Goal: Information Seeking & Learning: Learn about a topic

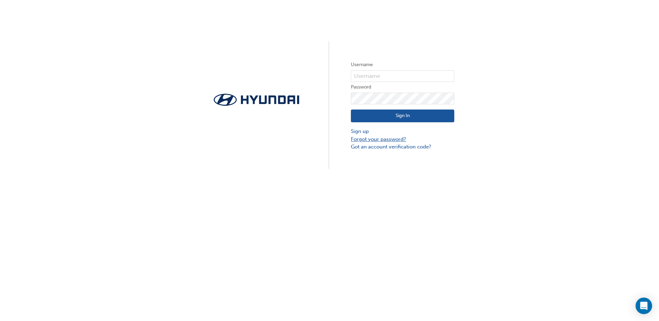
click at [374, 141] on link "Forgot your password?" at bounding box center [402, 140] width 103 height 8
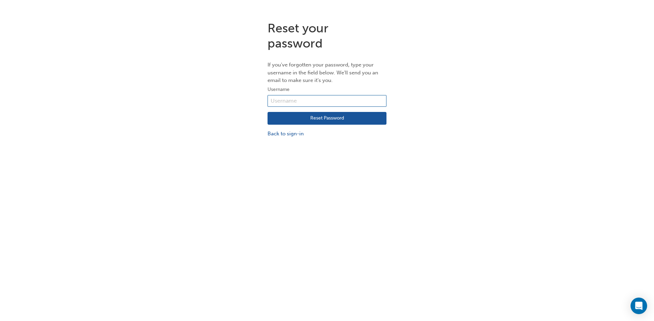
click at [313, 102] on input "text" at bounding box center [327, 101] width 119 height 12
paste input "728097"
type input "728097"
click at [323, 117] on button "Reset Password" at bounding box center [327, 118] width 119 height 13
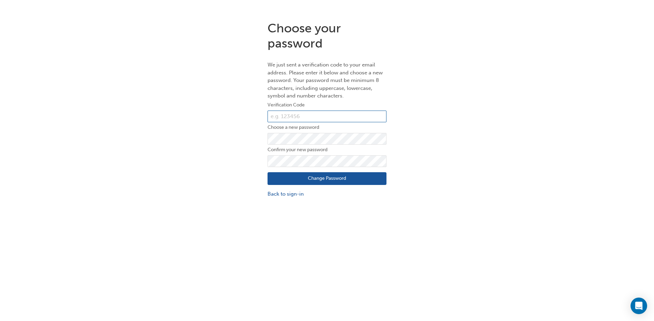
click at [347, 118] on input "text" at bounding box center [327, 117] width 119 height 12
paste input "659110"
type input "659110"
click at [340, 183] on button "Change Password" at bounding box center [327, 178] width 119 height 13
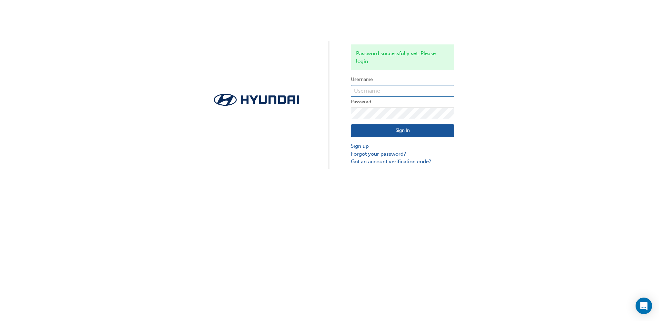
click at [403, 92] on input "text" at bounding box center [402, 91] width 103 height 12
paste input "659110"
click at [398, 107] on form "Username 659110 Password Sign In Sign up Forgot your password? Got an account v…" at bounding box center [402, 121] width 103 height 90
drag, startPoint x: 388, startPoint y: 90, endPoint x: 336, endPoint y: 90, distance: 52.4
click at [336, 90] on div "Password successfully set. Please login. Username 659110 Password Sign In Sign …" at bounding box center [329, 84] width 659 height 169
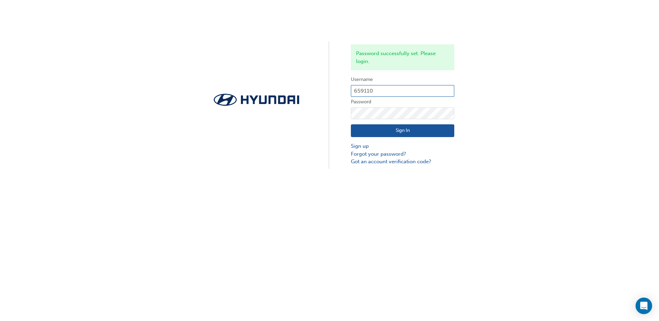
paste input "728097"
type input "728097"
click at [398, 129] on button "Sign In" at bounding box center [402, 130] width 103 height 13
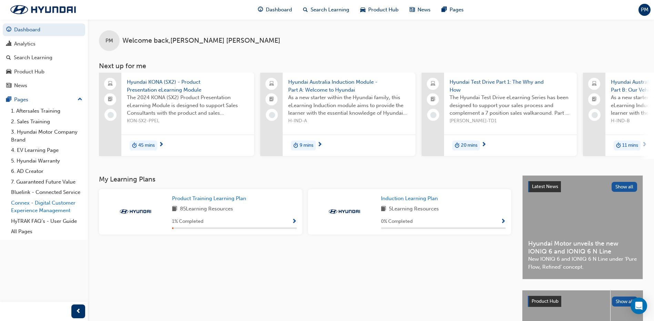
click at [52, 203] on link "Connex - Digital Customer Experience Management" at bounding box center [46, 207] width 77 height 18
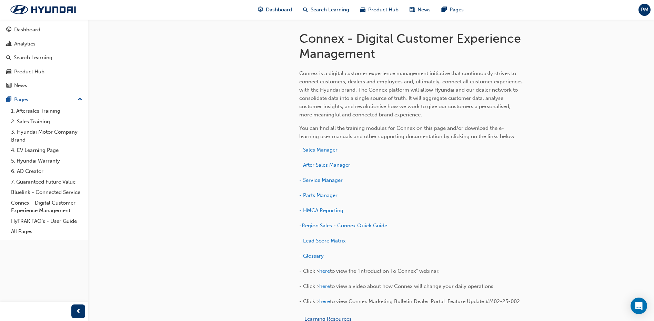
scroll to position [122, 0]
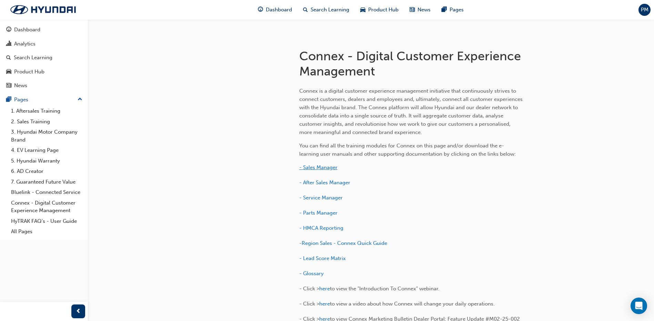
click at [321, 168] on span "- Sales Manager" at bounding box center [318, 168] width 38 height 6
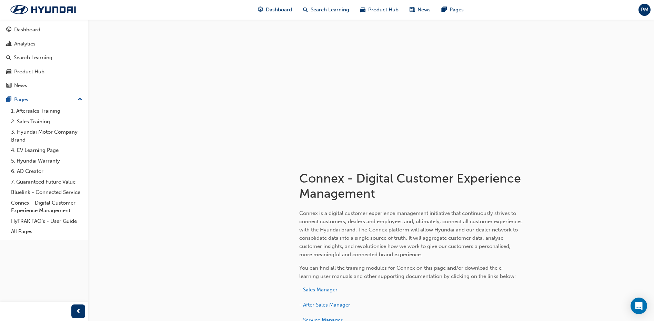
scroll to position [103, 0]
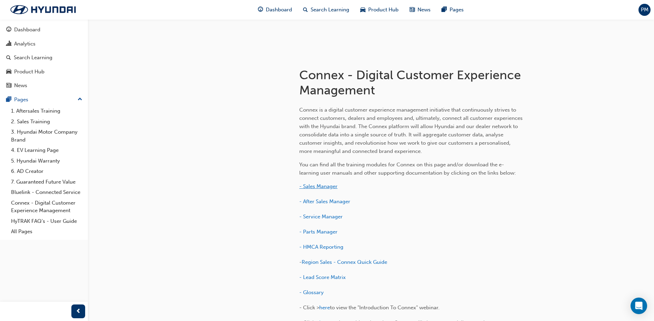
click at [324, 185] on span "- Sales Manager" at bounding box center [318, 186] width 38 height 6
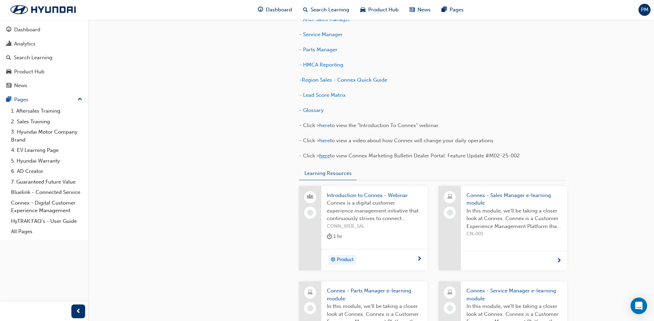
scroll to position [379, 0]
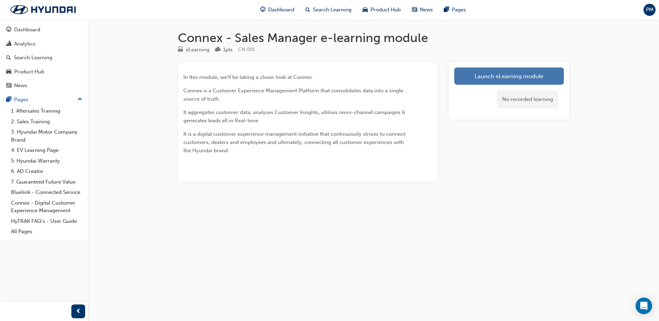
click at [491, 71] on link "Launch eLearning module" at bounding box center [510, 76] width 110 height 17
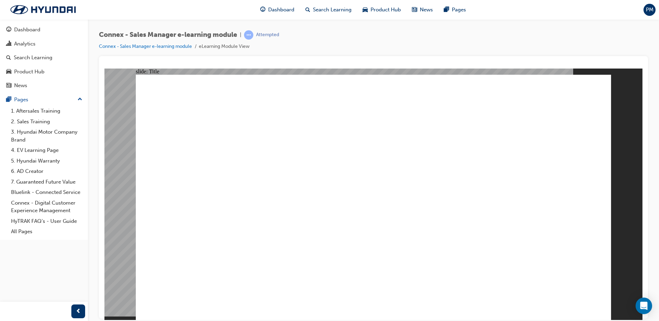
drag, startPoint x: 228, startPoint y: 96, endPoint x: 513, endPoint y: 94, distance: 285.2
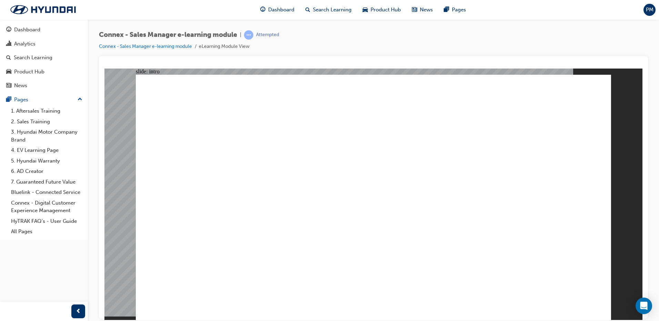
click at [508, 94] on div "Introduction Rectangle 1 What is Connex? Aggregates Customer data Aggregates Cu…" at bounding box center [374, 200] width 476 height 252
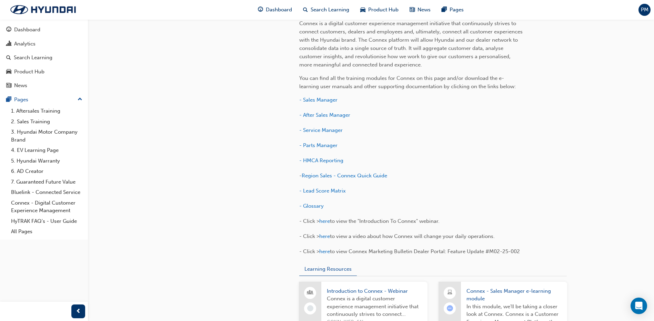
scroll to position [379, 0]
